Goal: Navigation & Orientation: Find specific page/section

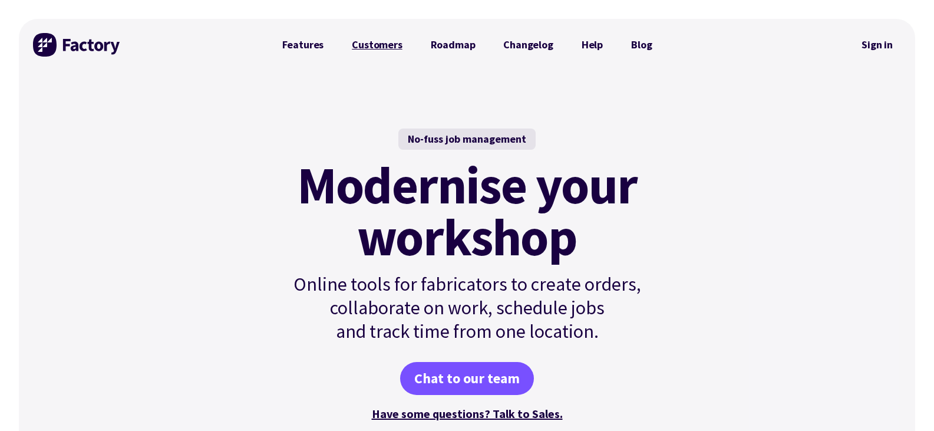
click at [386, 48] on link "Customers" at bounding box center [377, 45] width 78 height 24
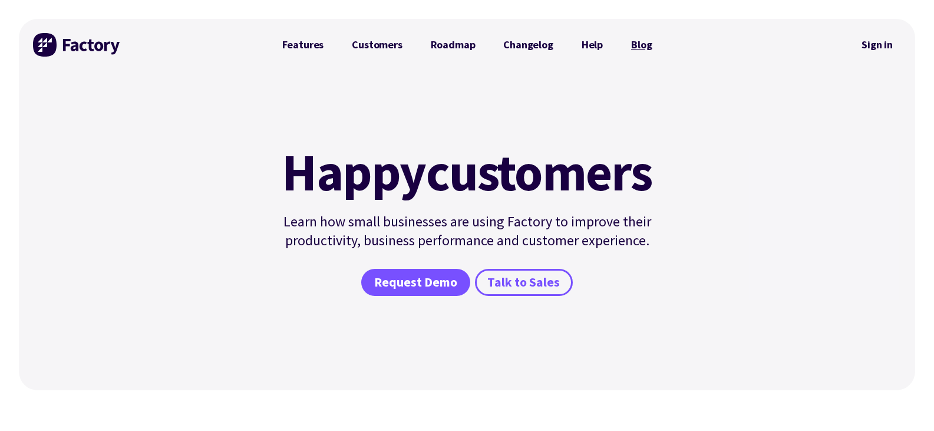
click at [645, 40] on link "Blog" at bounding box center [641, 45] width 49 height 24
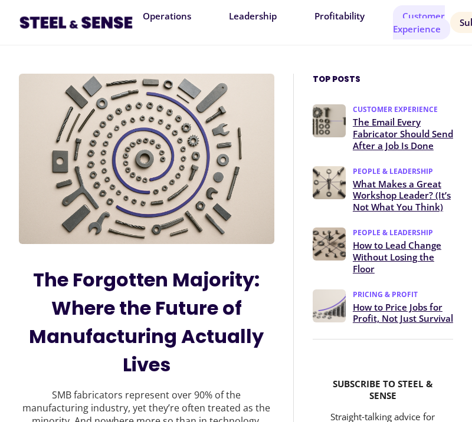
click at [422, 29] on link "Customer Experience" at bounding box center [421, 22] width 57 height 34
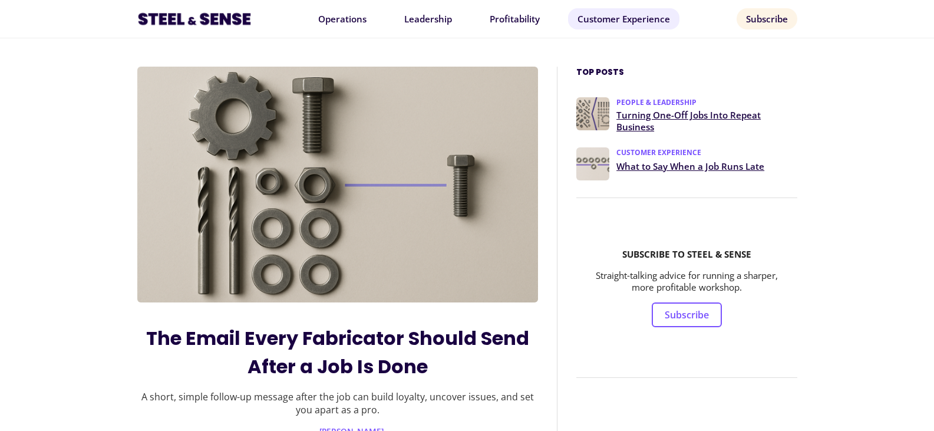
click at [244, 25] on img at bounding box center [194, 18] width 114 height 19
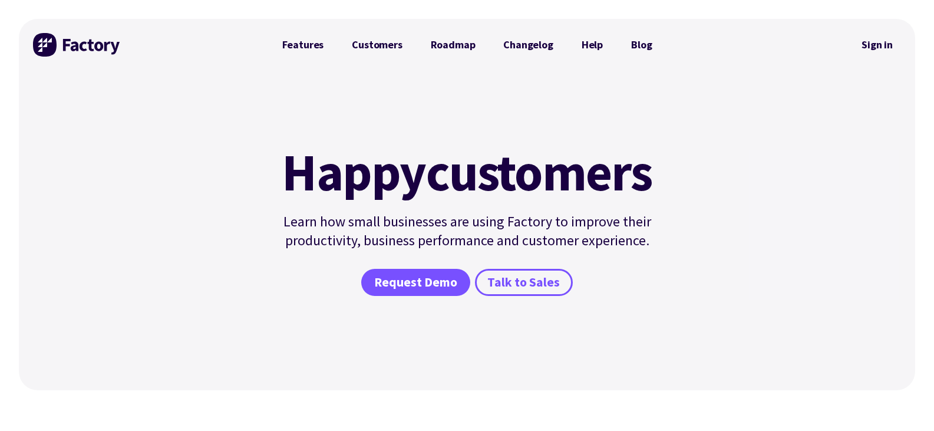
click at [215, 97] on div "Happy customers Learn how small businesses are using Factory to improve their p…" at bounding box center [467, 231] width 897 height 320
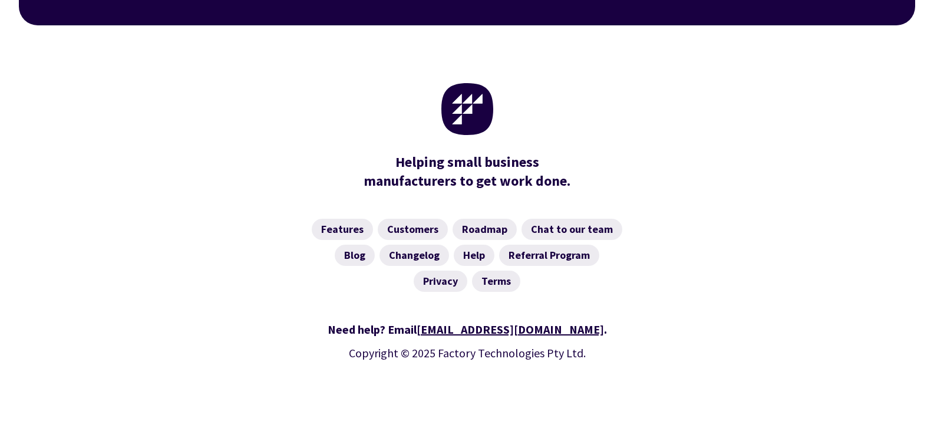
scroll to position [1846, 0]
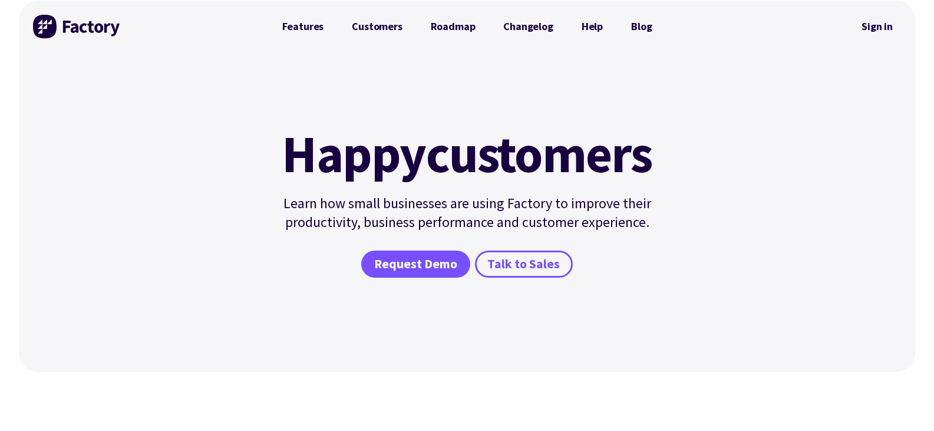
scroll to position [0, 0]
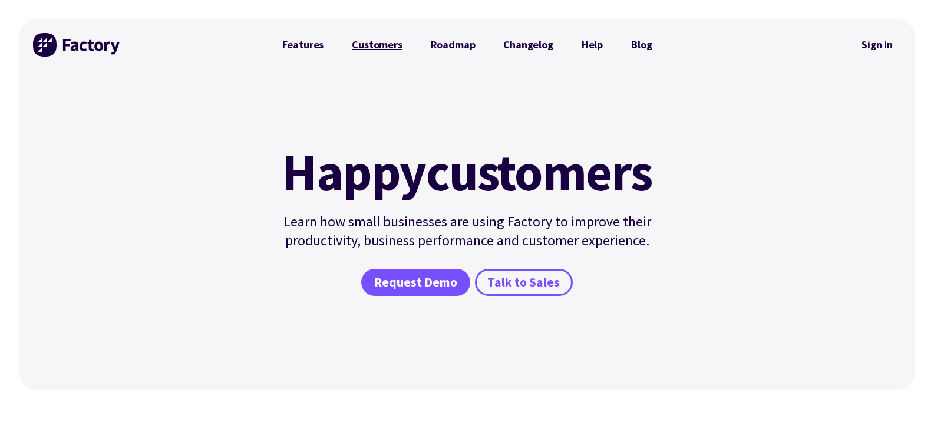
click at [367, 48] on link "Customers" at bounding box center [377, 45] width 78 height 24
click at [461, 42] on link "Roadmap" at bounding box center [453, 45] width 73 height 24
